Goal: Find specific page/section: Find specific page/section

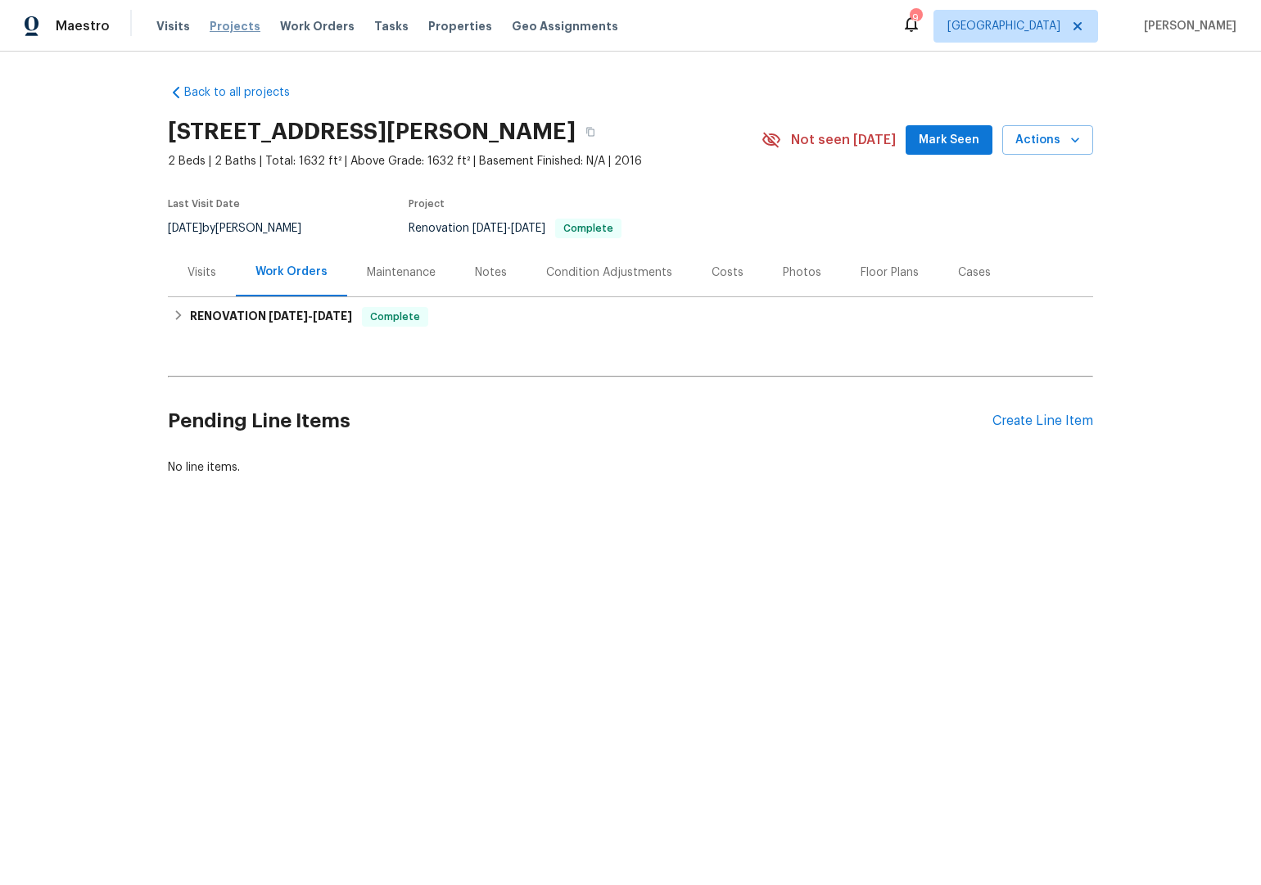
click at [223, 25] on span "Projects" at bounding box center [235, 26] width 51 height 16
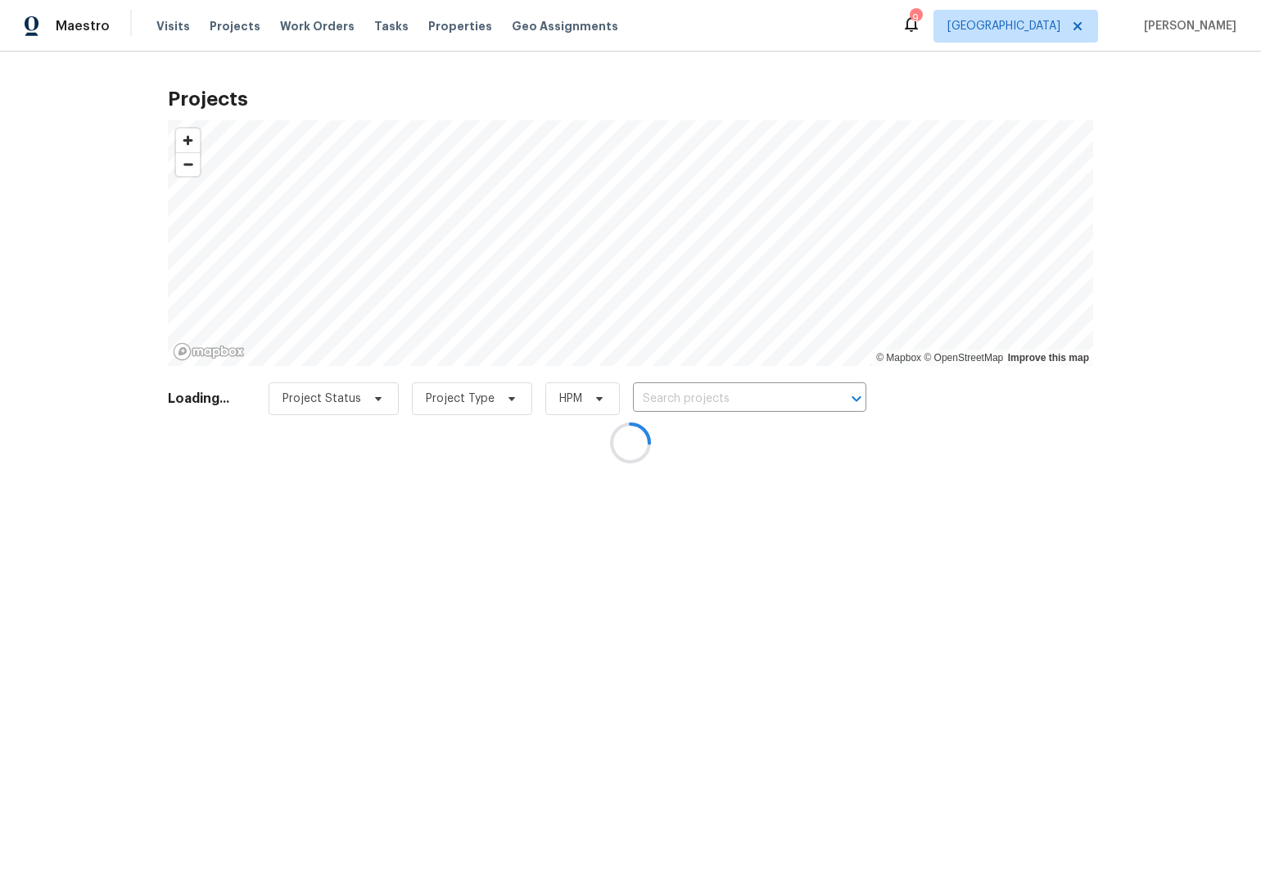
click at [169, 23] on div at bounding box center [630, 442] width 1261 height 885
click at [305, 57] on div at bounding box center [630, 442] width 1261 height 885
click at [129, 126] on div at bounding box center [630, 442] width 1261 height 885
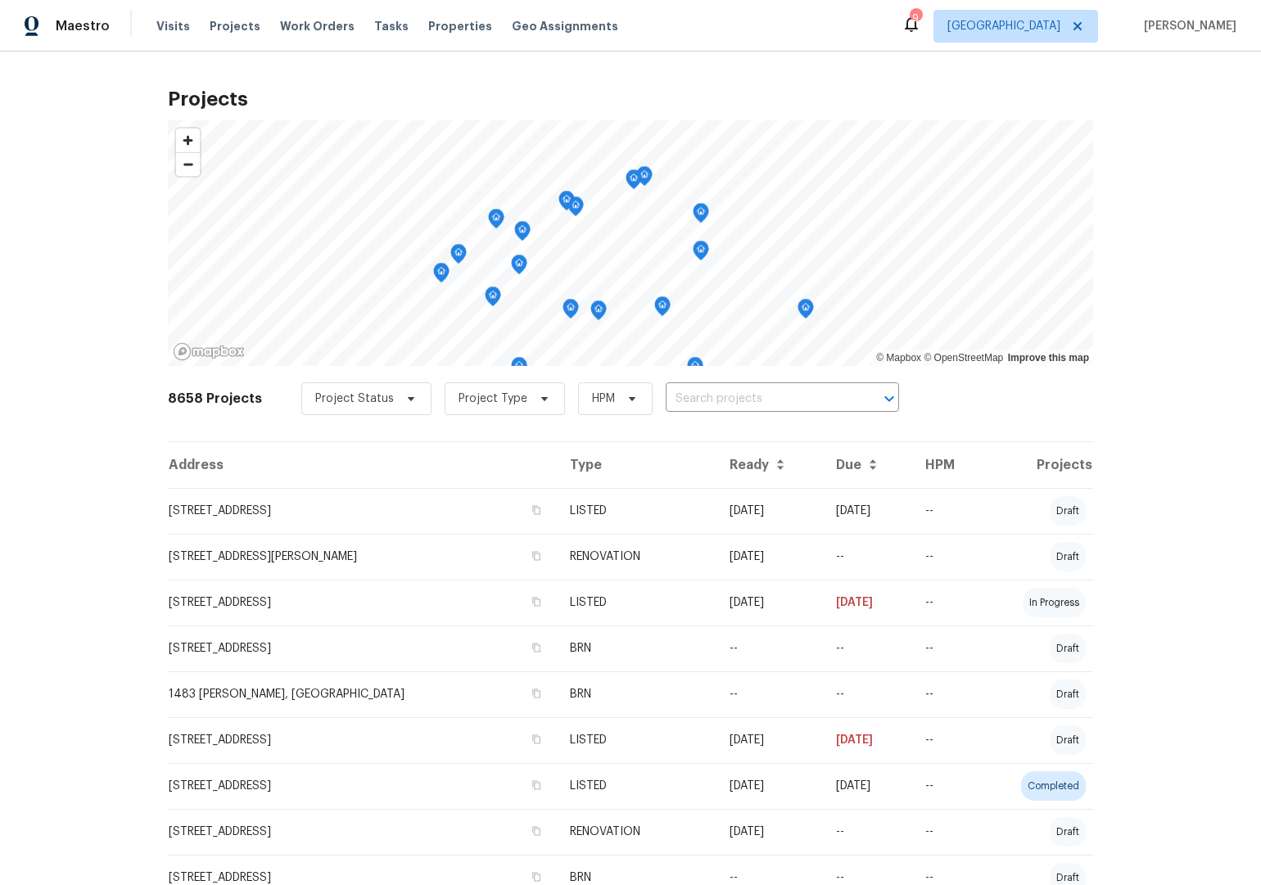
click at [104, 142] on div "Projects © Mapbox © OpenStreetMap Improve this map 8658 Projects Project Status…" at bounding box center [630, 468] width 1261 height 833
click at [160, 65] on div "Projects © Mapbox © OpenStreetMap Improve this map 8658 Projects Project Status…" at bounding box center [630, 468] width 1261 height 833
drag, startPoint x: 160, startPoint y: 65, endPoint x: 144, endPoint y: 62, distance: 16.7
click at [160, 65] on div "Projects © Mapbox © OpenStreetMap Improve this map 8658 Projects Project Status…" at bounding box center [630, 468] width 1261 height 833
click at [138, 79] on div "Projects © Mapbox © OpenStreetMap Improve this map 8658 Projects Project Status…" at bounding box center [630, 468] width 1261 height 833
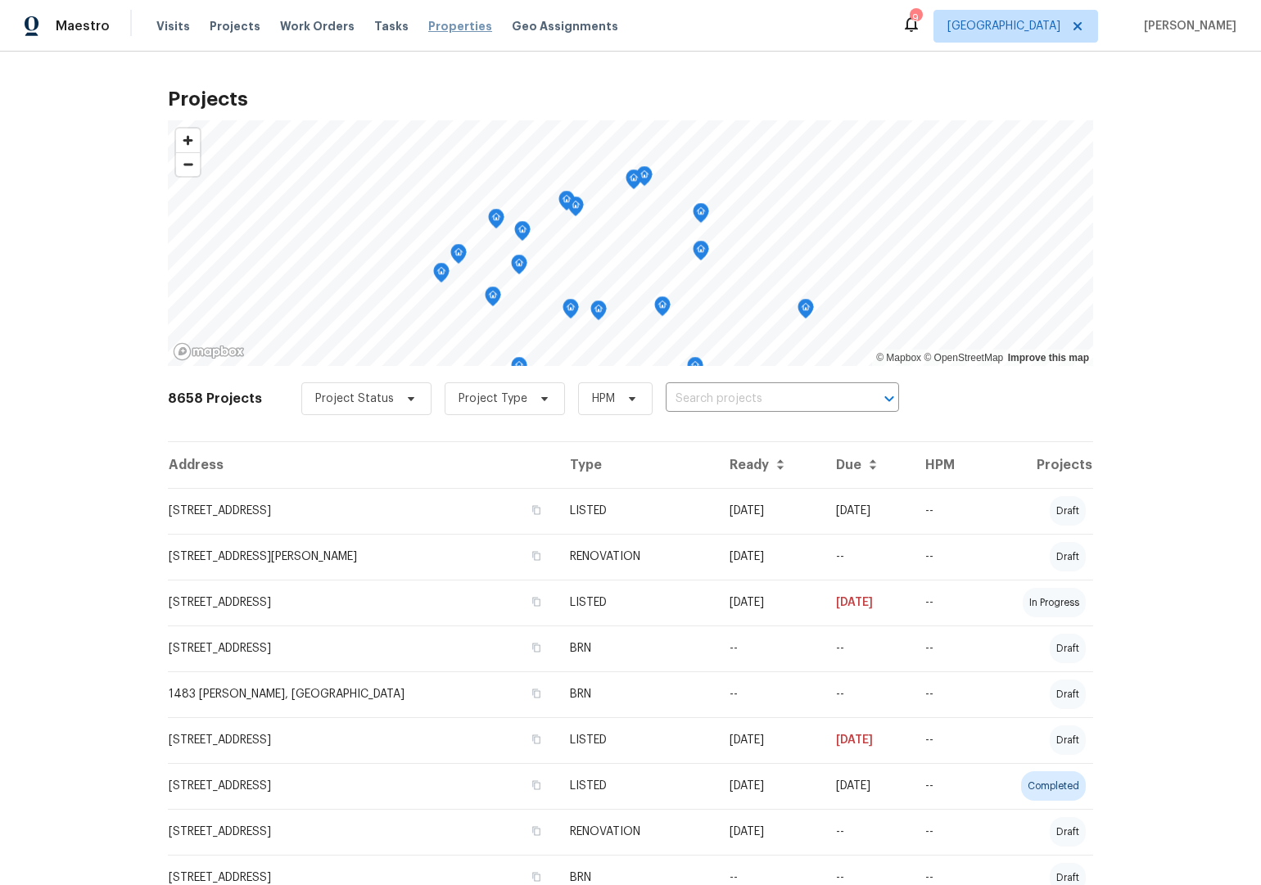
click at [443, 20] on span "Properties" at bounding box center [460, 26] width 64 height 16
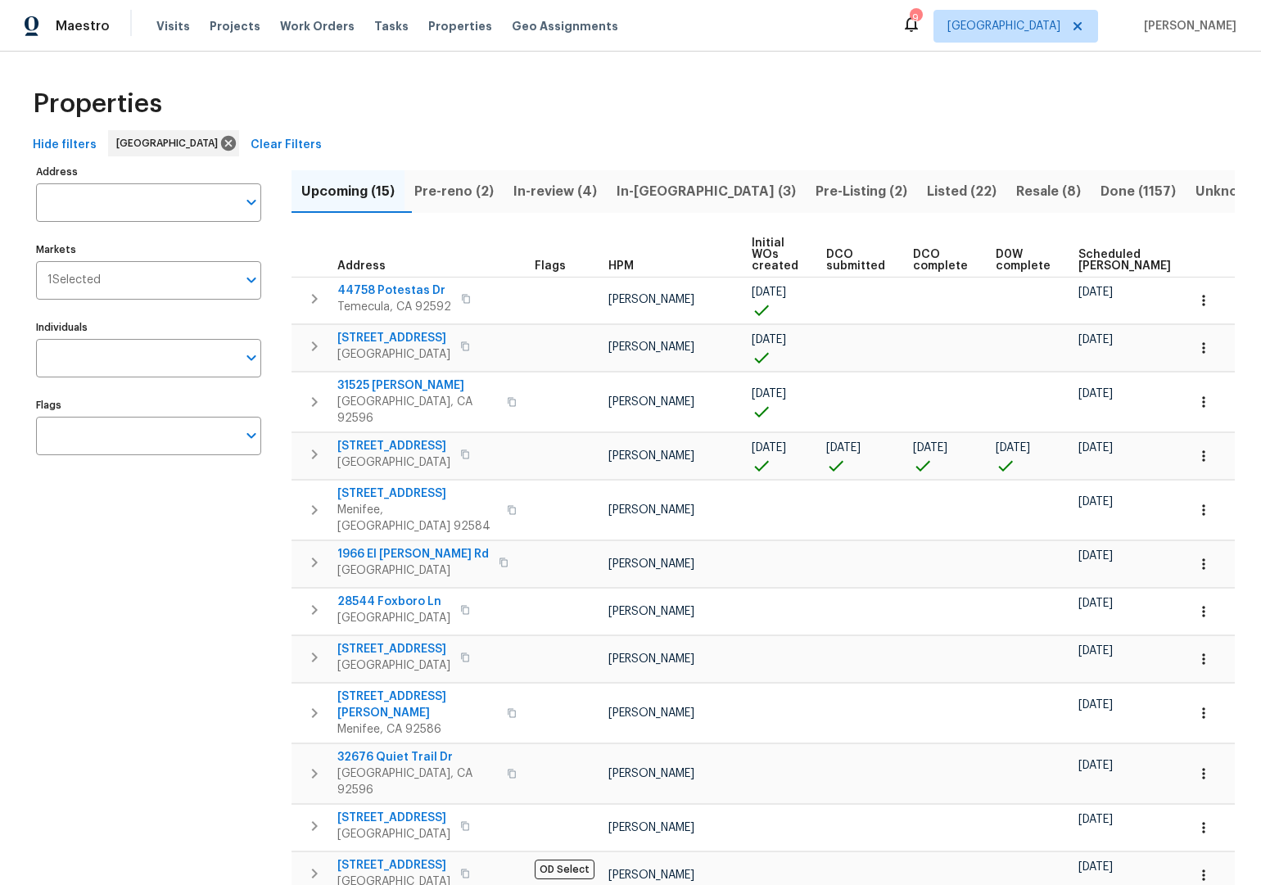
click at [439, 195] on span "Pre-reno (2)" at bounding box center [453, 191] width 79 height 23
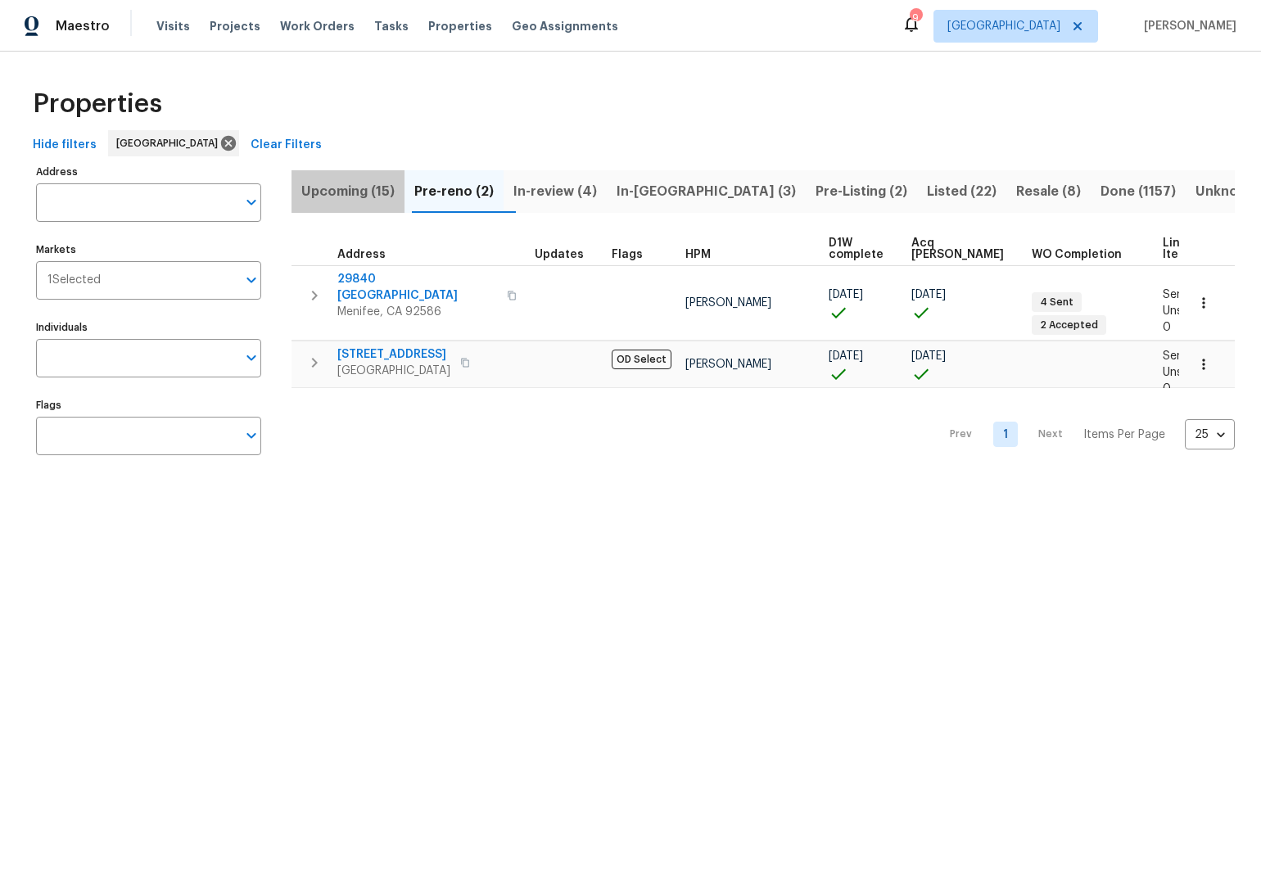
click at [366, 187] on span "Upcoming (15)" at bounding box center [347, 191] width 93 height 23
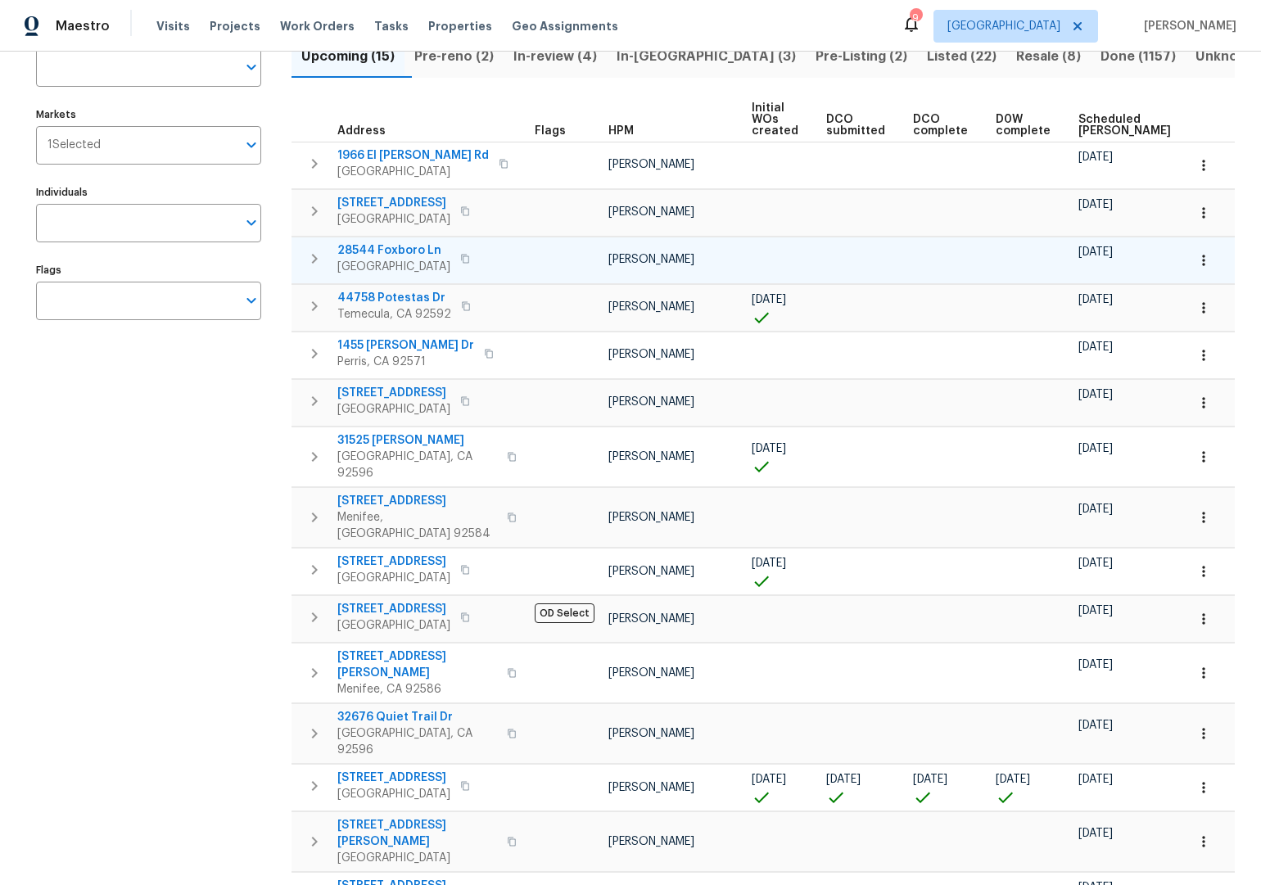
scroll to position [138, 0]
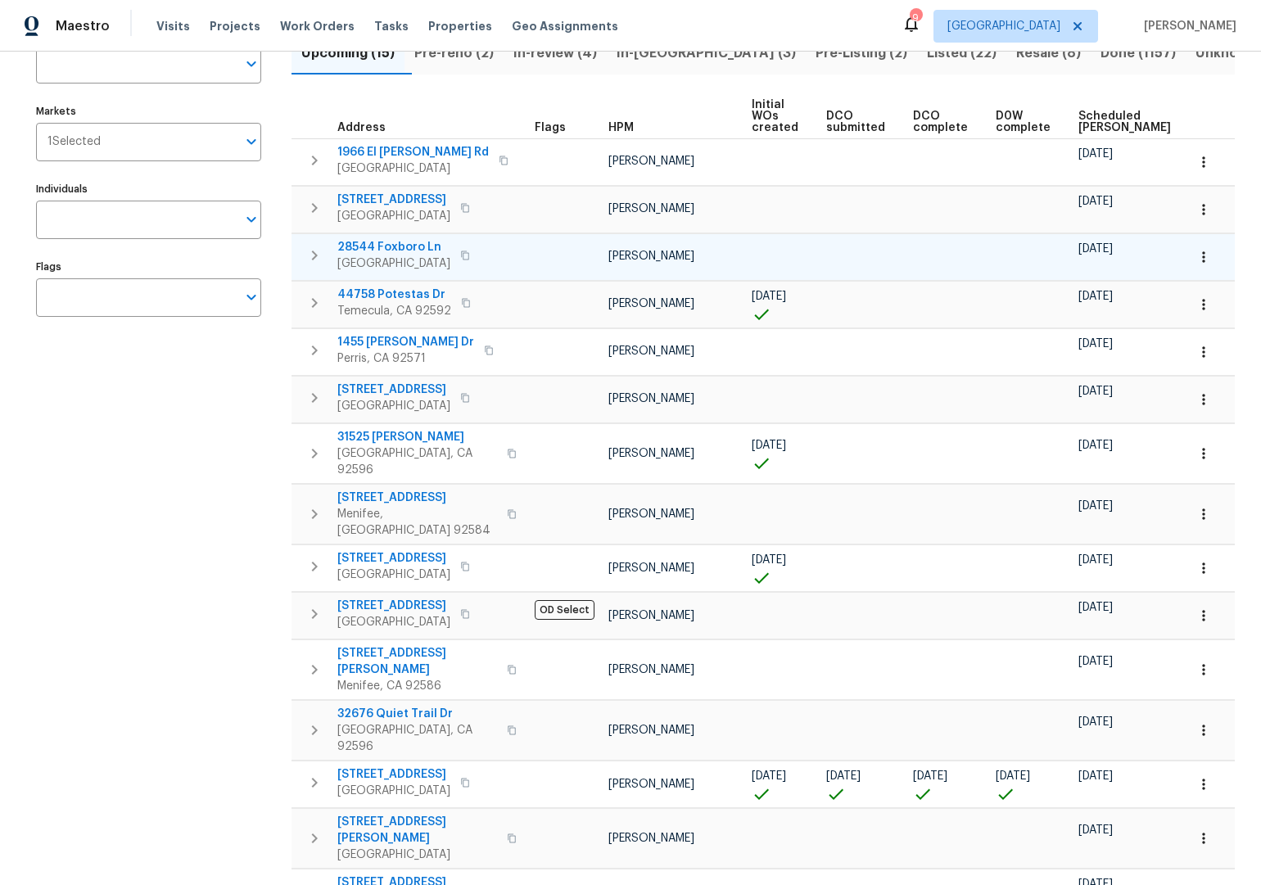
click at [399, 249] on span "28544 Foxboro Ln" at bounding box center [393, 247] width 113 height 16
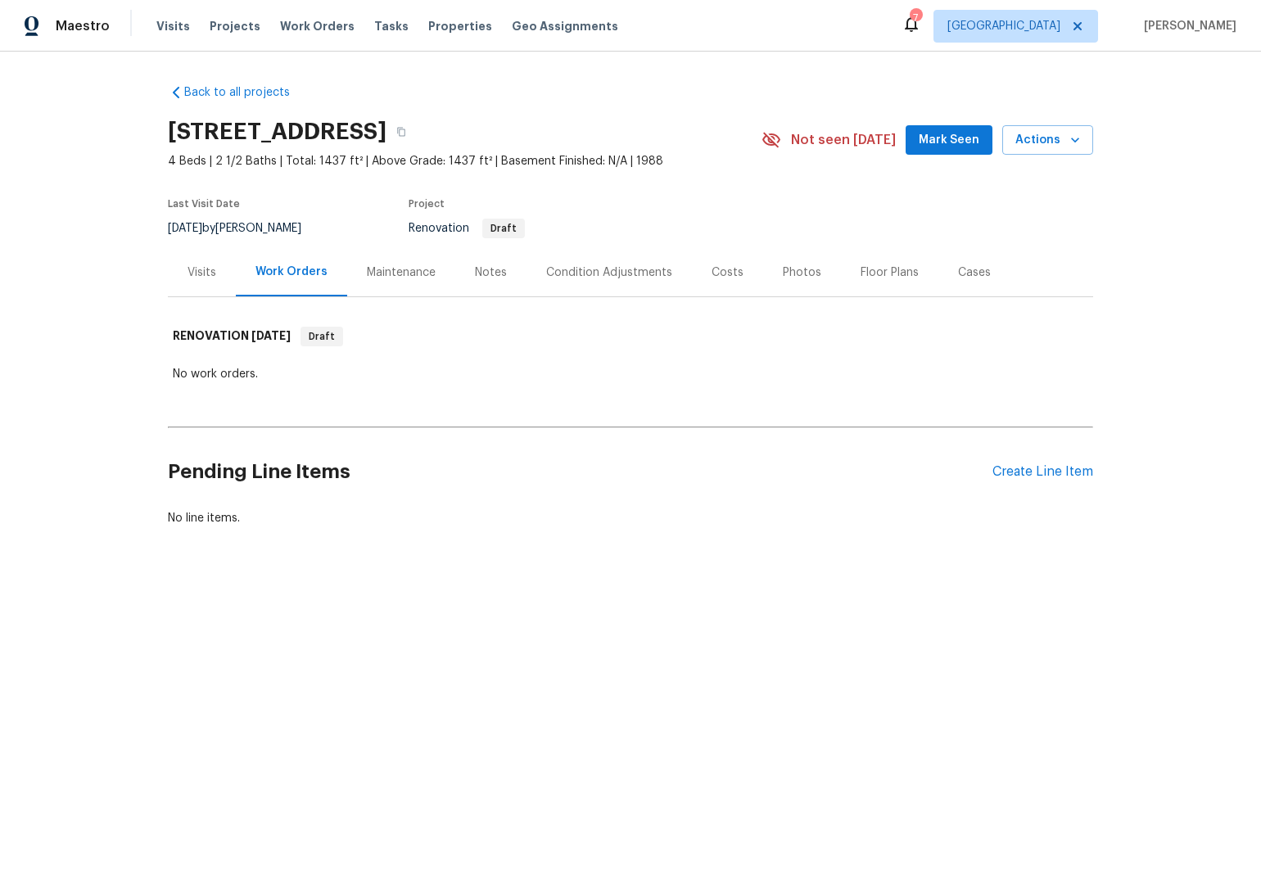
click at [564, 265] on div "Condition Adjustments" at bounding box center [609, 272] width 126 height 16
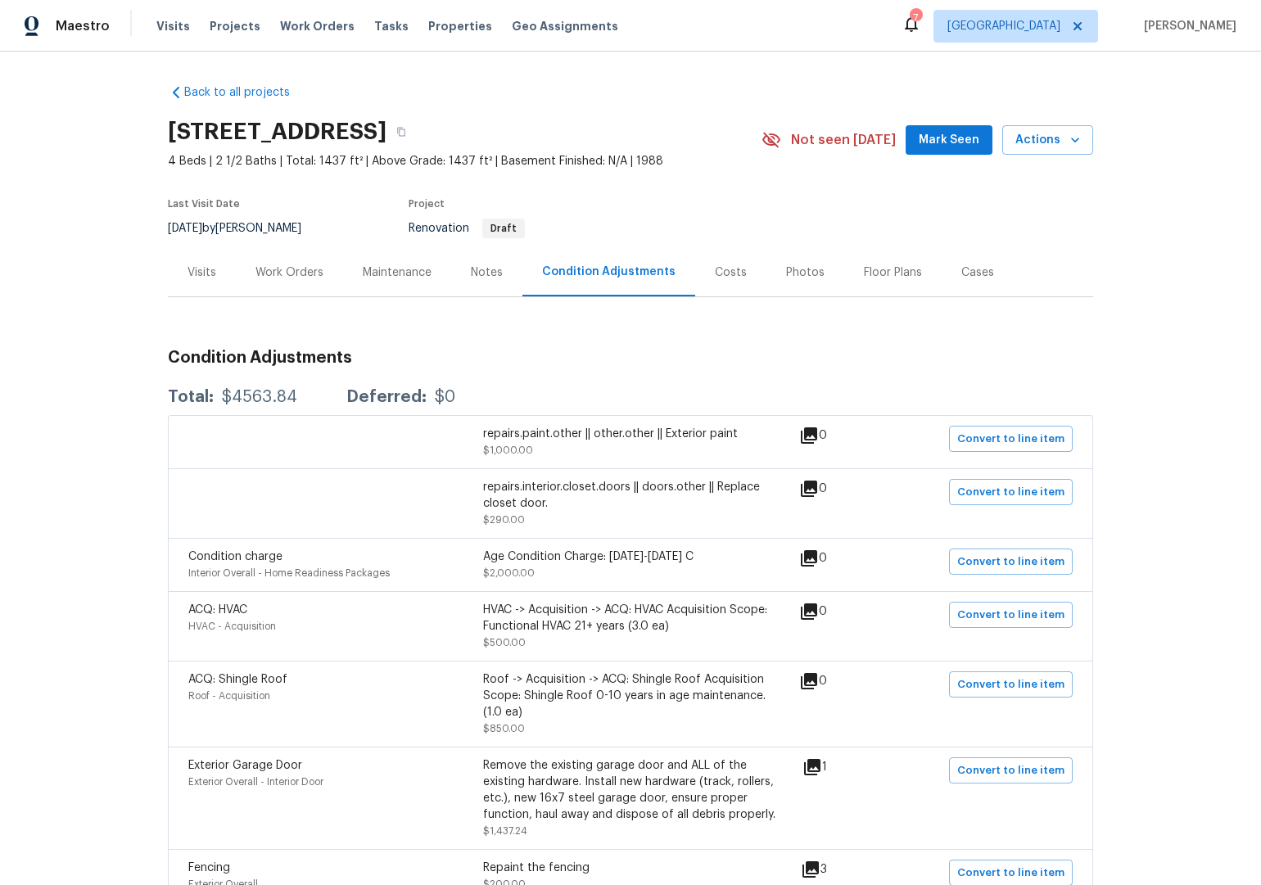
click at [729, 269] on div "Costs" at bounding box center [731, 272] width 32 height 16
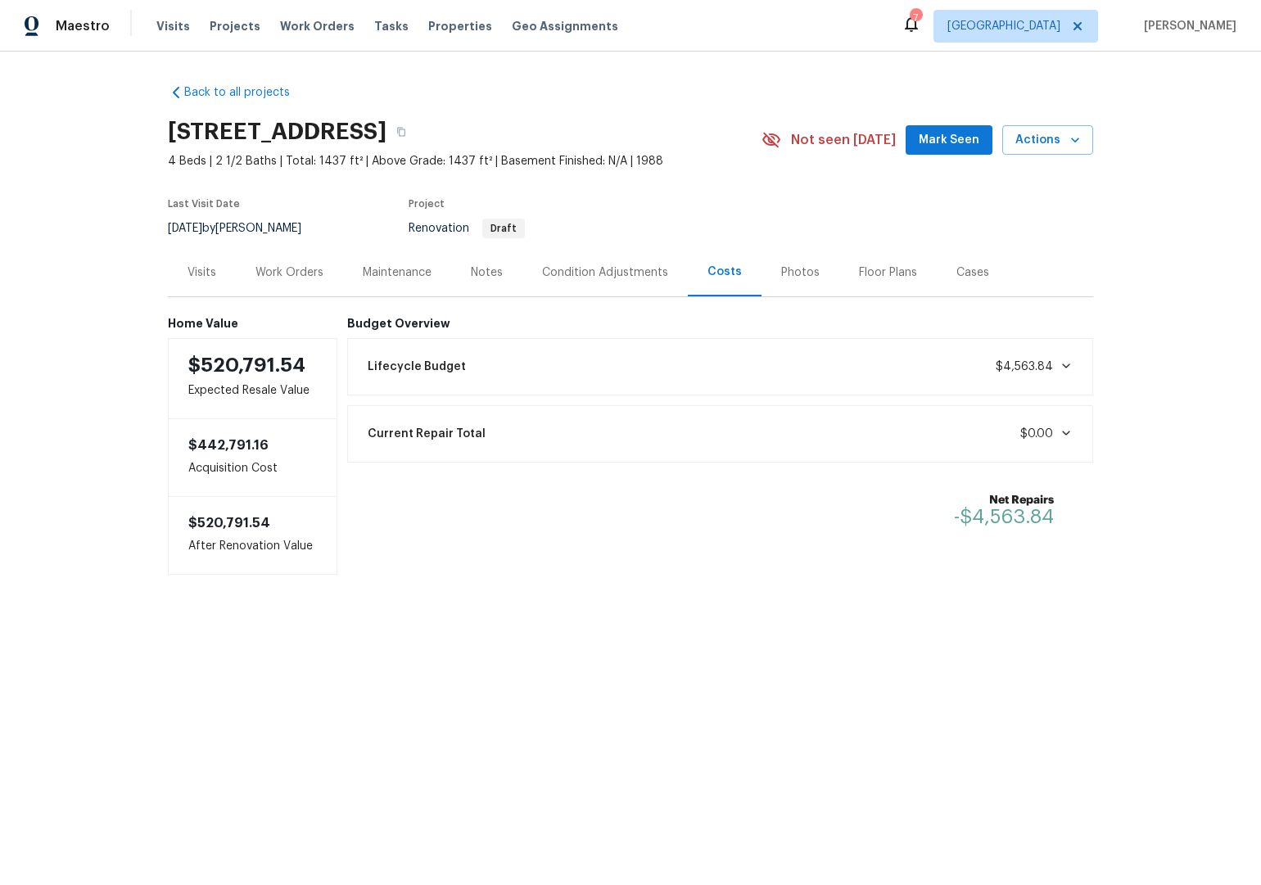
click at [575, 278] on div "Condition Adjustments" at bounding box center [605, 272] width 126 height 16
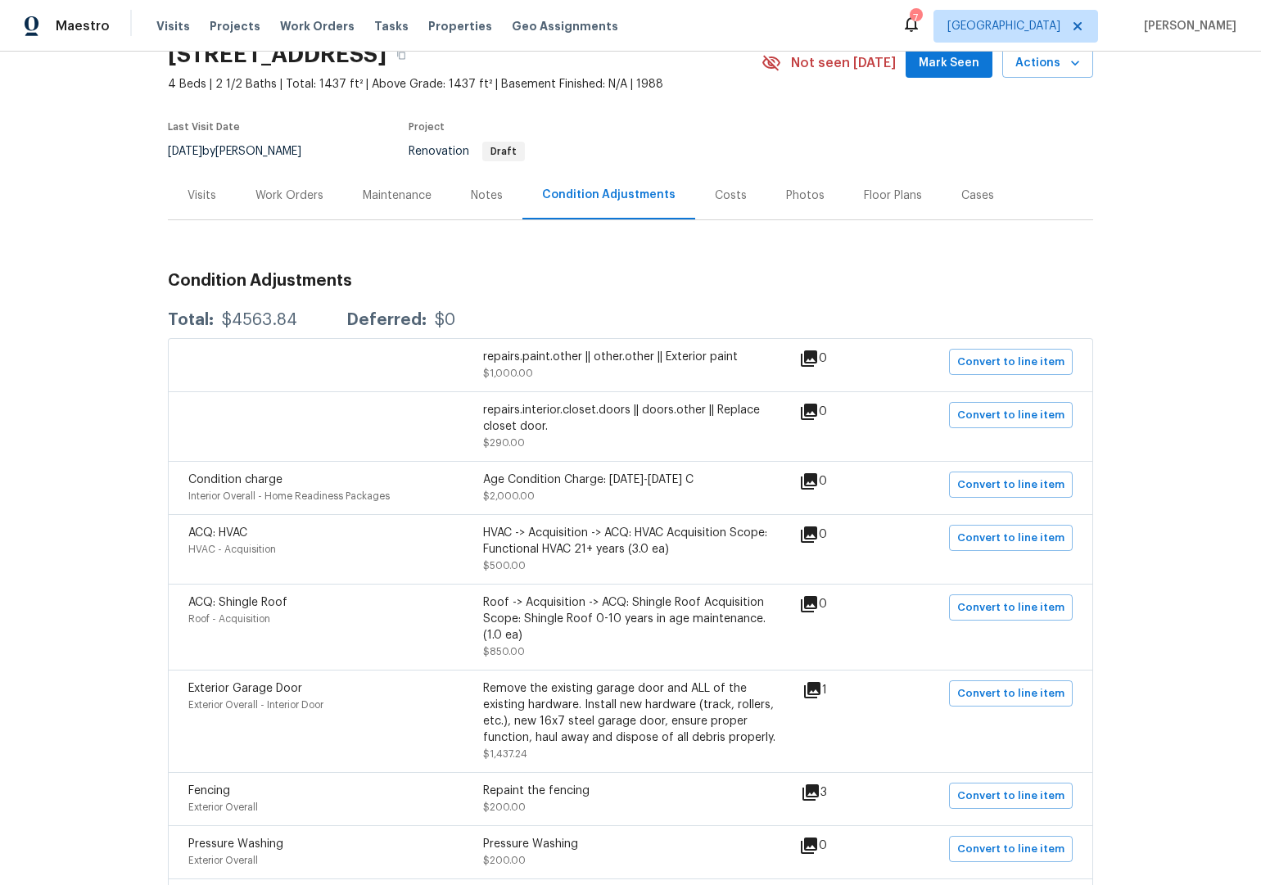
scroll to position [48, 0]
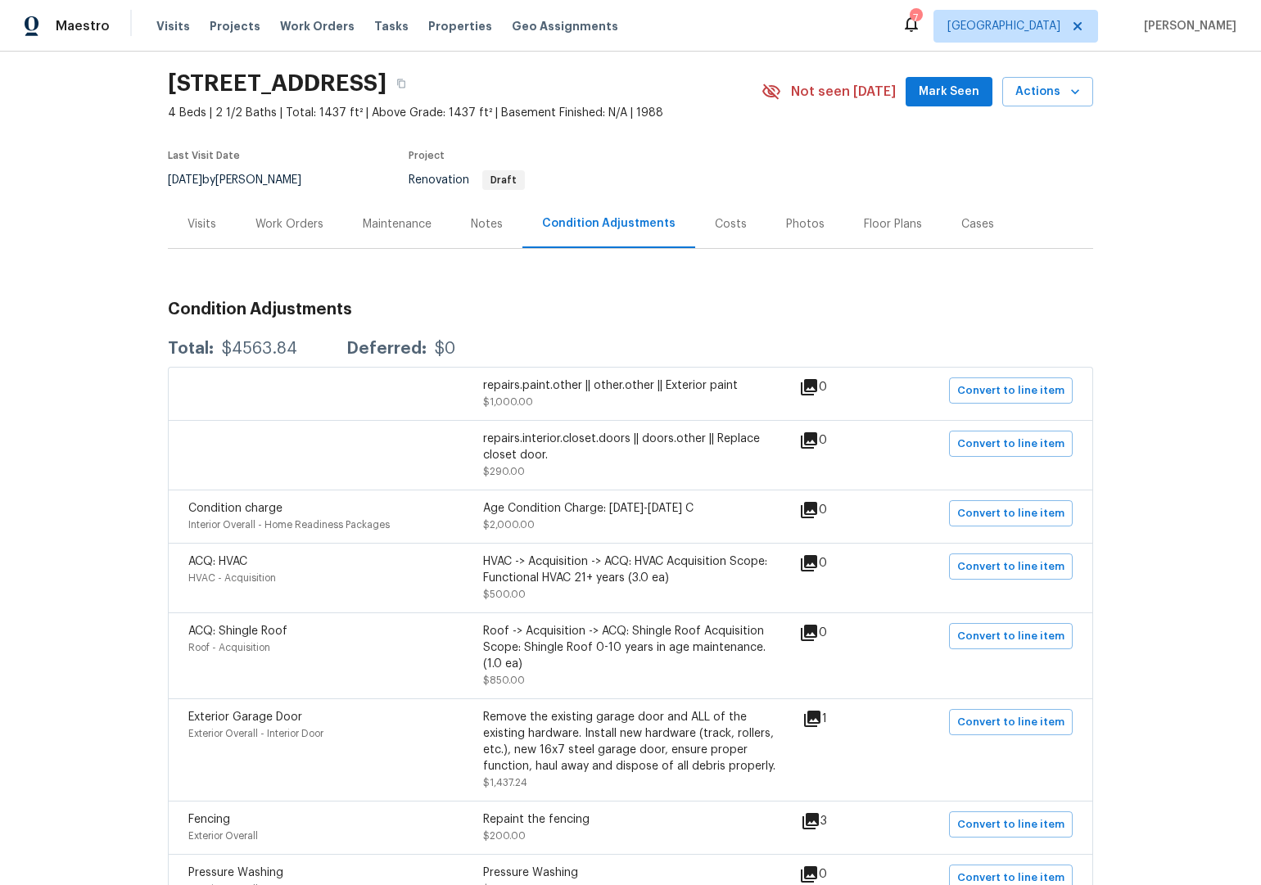
click at [722, 221] on div "Costs" at bounding box center [731, 224] width 32 height 16
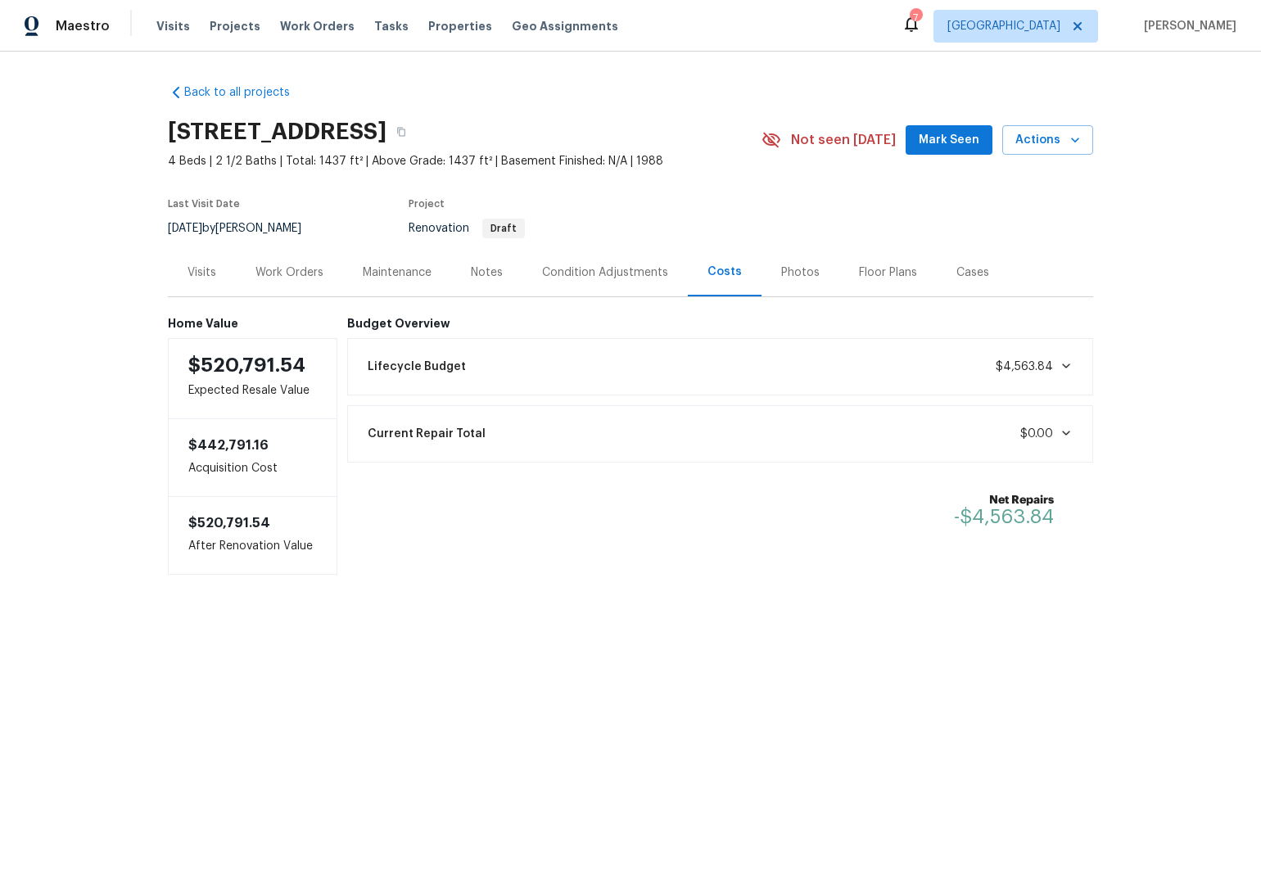
click at [580, 278] on div "Condition Adjustments" at bounding box center [605, 272] width 126 height 16
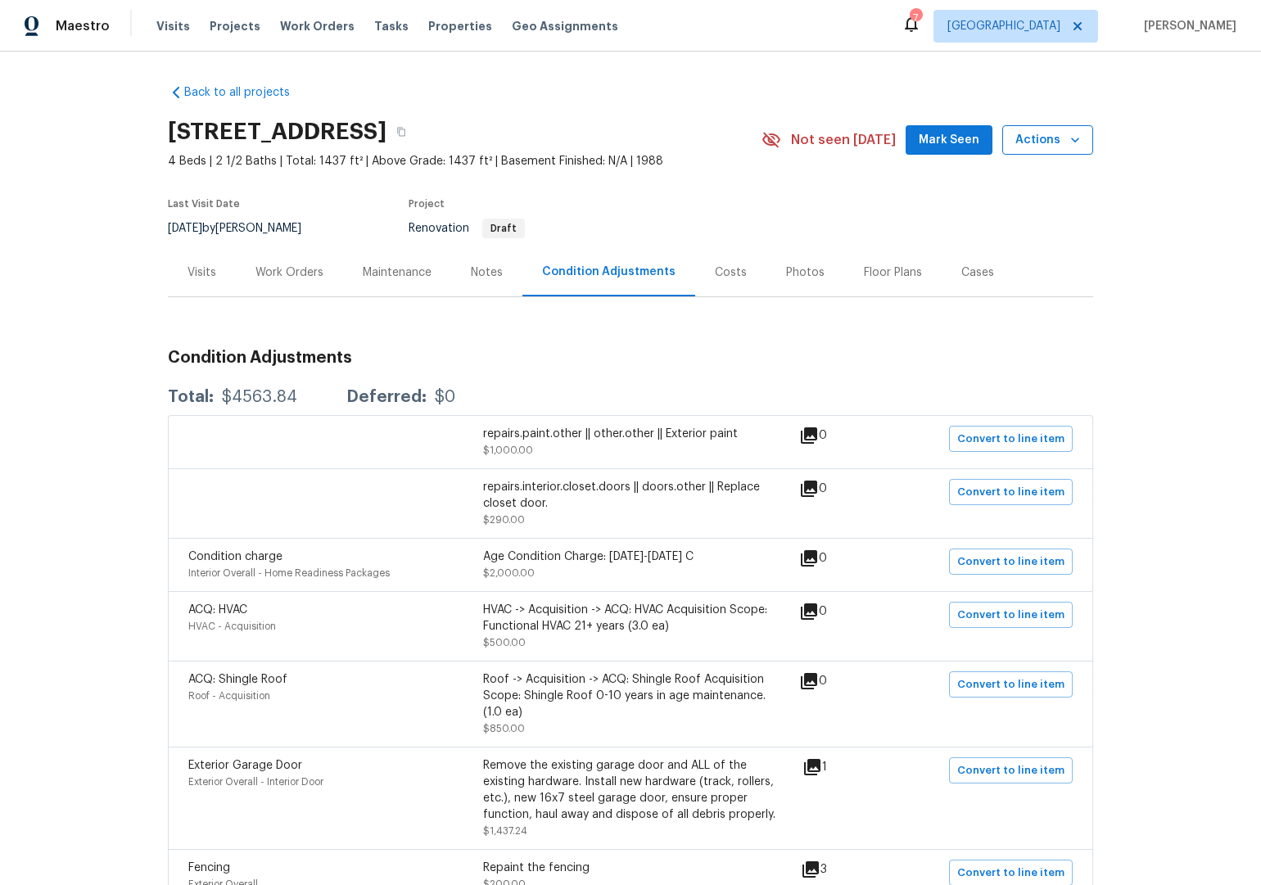
click at [1056, 144] on span "Actions" at bounding box center [1047, 140] width 65 height 20
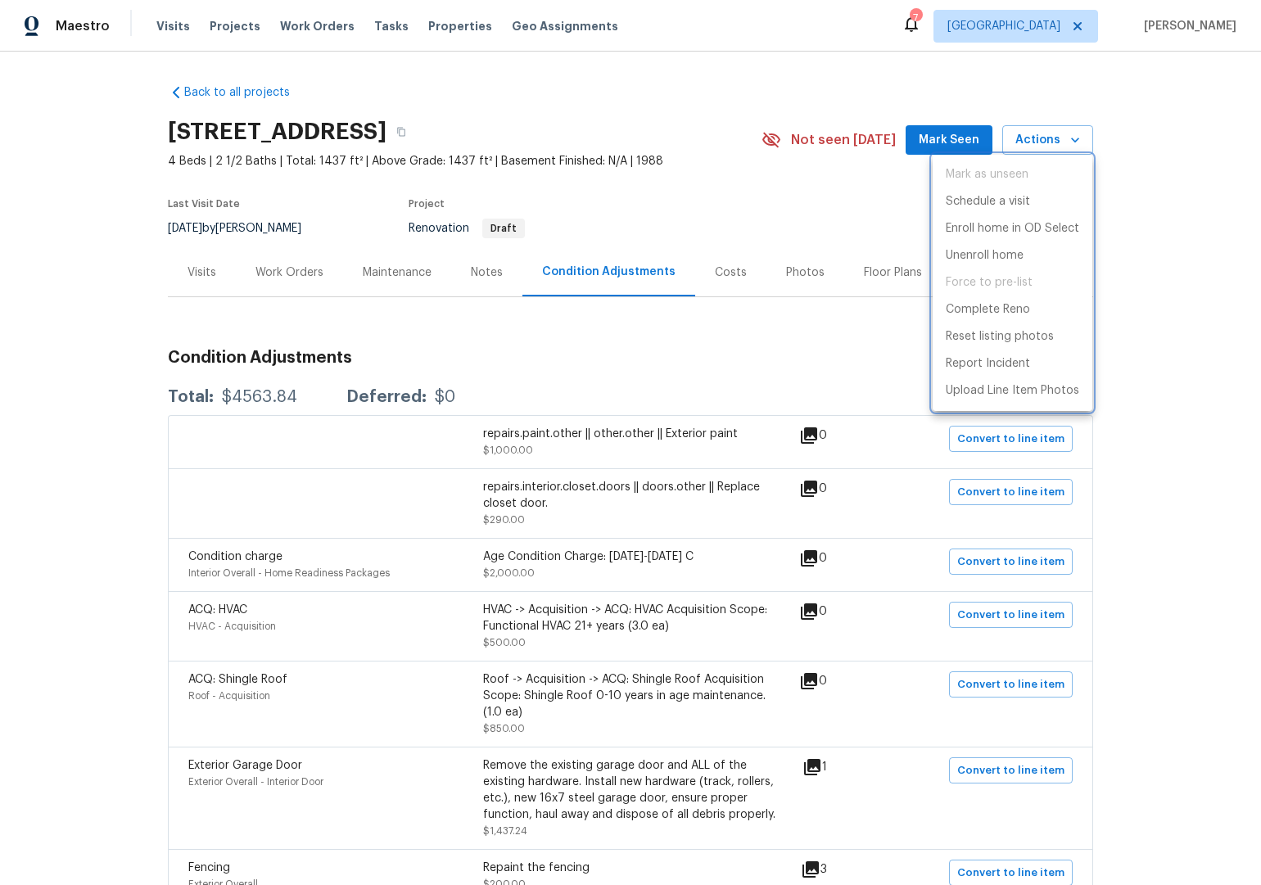
click at [114, 300] on div at bounding box center [630, 442] width 1261 height 885
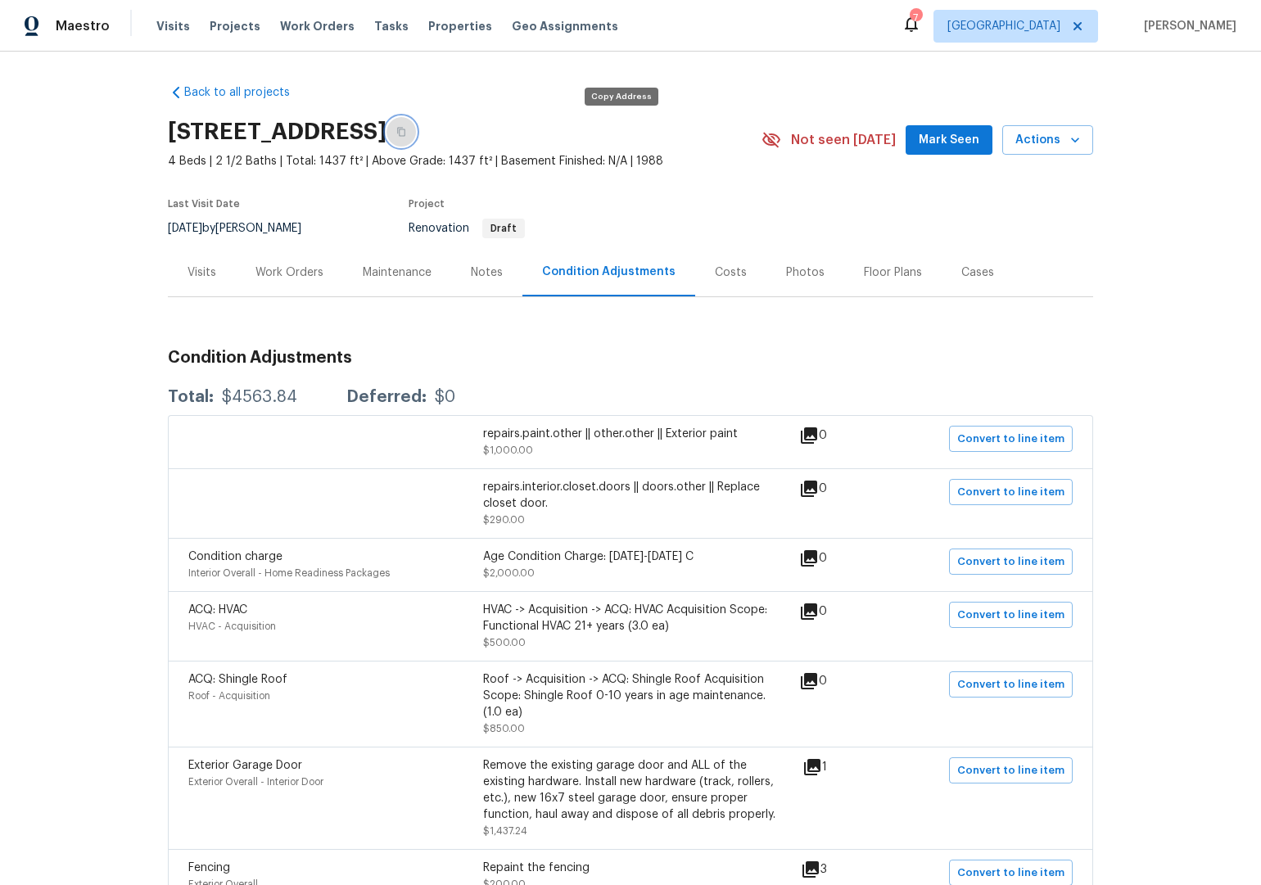
click at [406, 133] on icon "button" at bounding box center [401, 132] width 10 height 10
